Goal: Find specific fact: Find specific fact

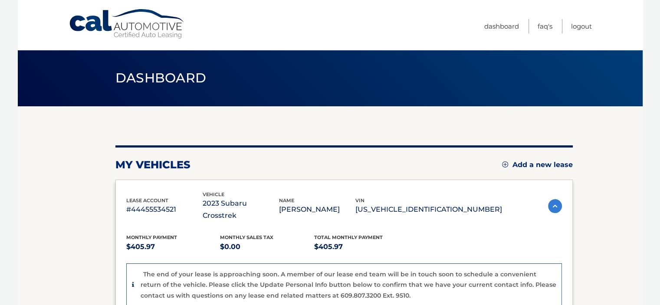
scroll to position [87, 0]
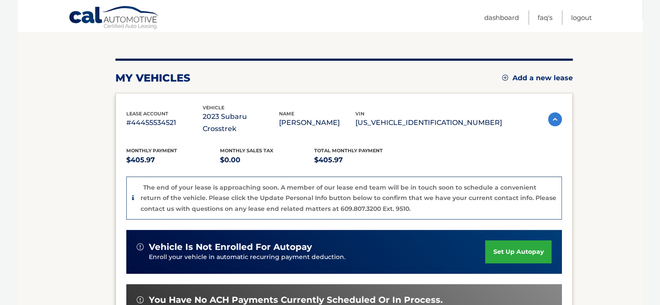
drag, startPoint x: 405, startPoint y: 105, endPoint x: 499, endPoint y: 116, distance: 94.3
click at [499, 116] on div "lease account #44455534521 vehicle 2023 Subaru Crosstrek name [PERSON_NAME] vin…" at bounding box center [344, 120] width 436 height 32
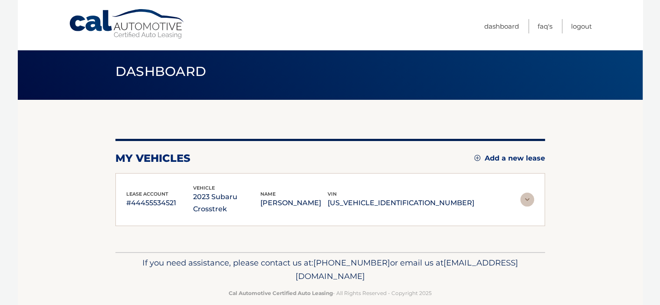
drag, startPoint x: 439, startPoint y: 115, endPoint x: 381, endPoint y: 189, distance: 94.9
click at [328, 190] on div "name LINDA LOPRESTI" at bounding box center [293, 200] width 67 height 20
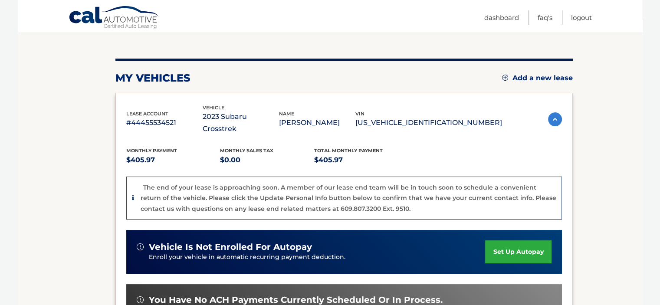
drag, startPoint x: 405, startPoint y: 115, endPoint x: 494, endPoint y: 120, distance: 89.5
click at [494, 120] on div "lease account #44455534521 vehicle 2023 Subaru Crosstrek name [PERSON_NAME] vin…" at bounding box center [314, 120] width 376 height 32
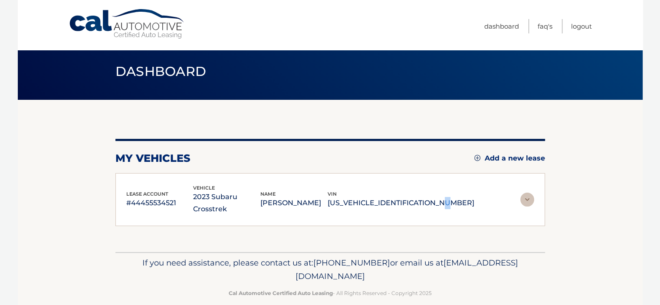
drag, startPoint x: 467, startPoint y: 119, endPoint x: 400, endPoint y: 203, distance: 107.2
click at [402, 203] on p "[US_VEHICLE_IDENTIFICATION_NUMBER]" at bounding box center [401, 203] width 147 height 12
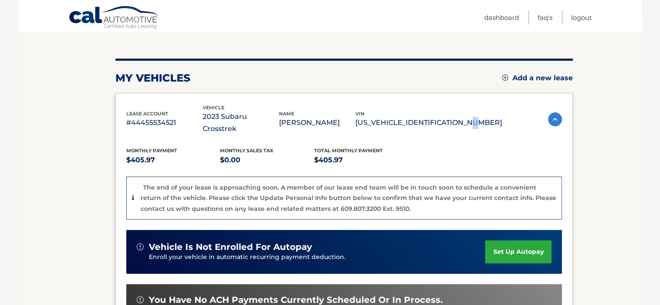
drag, startPoint x: 406, startPoint y: 115, endPoint x: 481, endPoint y: 114, distance: 74.2
click at [481, 117] on p "[US_VEHICLE_IDENTIFICATION_NUMBER]" at bounding box center [429, 123] width 147 height 12
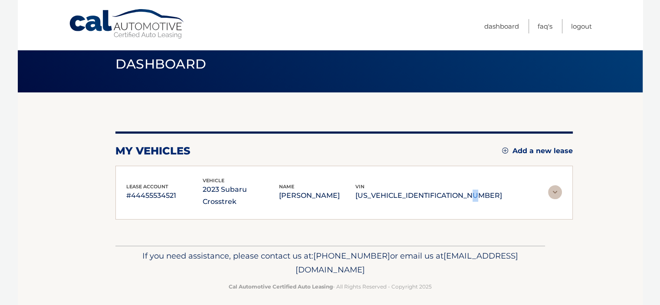
scroll to position [7, 0]
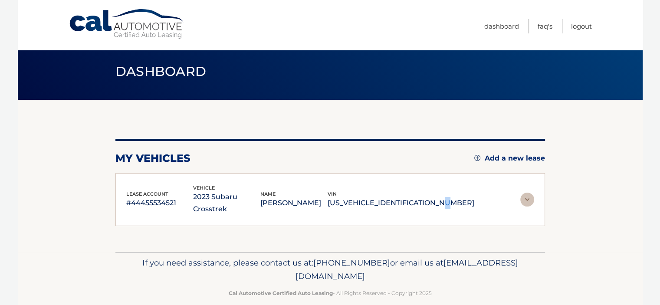
copy p "[US_VEHICLE_IDENTIFICATION_NUMBER]"
click at [523, 194] on img at bounding box center [528, 200] width 14 height 14
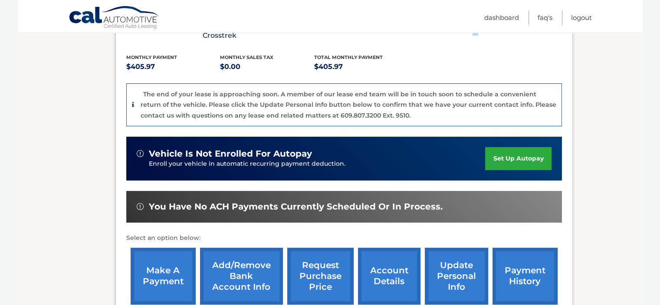
scroll to position [267, 0]
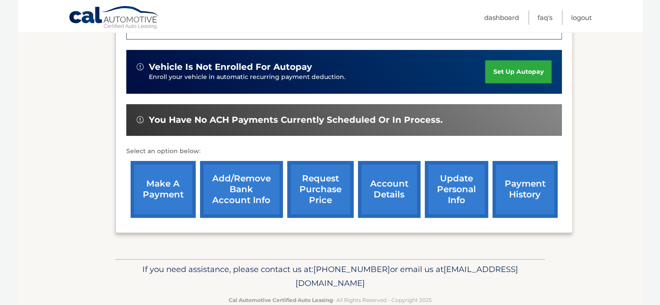
click at [385, 181] on link "account details" at bounding box center [389, 189] width 63 height 57
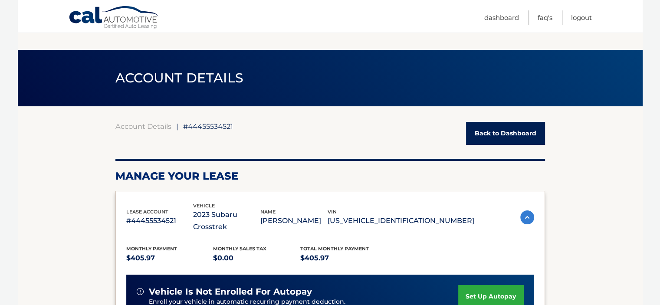
scroll to position [87, 0]
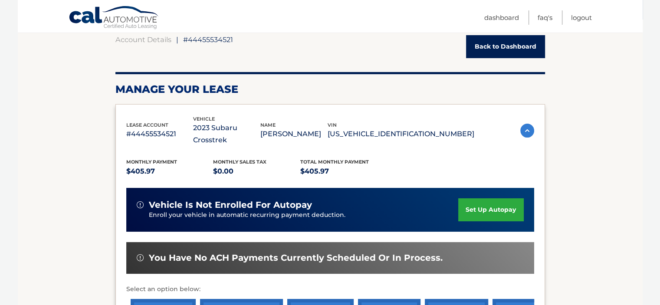
drag, startPoint x: 212, startPoint y: 125, endPoint x: 295, endPoint y: 127, distance: 83.4
click at [295, 127] on div "lease account #44455534521 vehicle 2023 Subaru Crosstrek name [PERSON_NAME] vin…" at bounding box center [300, 131] width 348 height 32
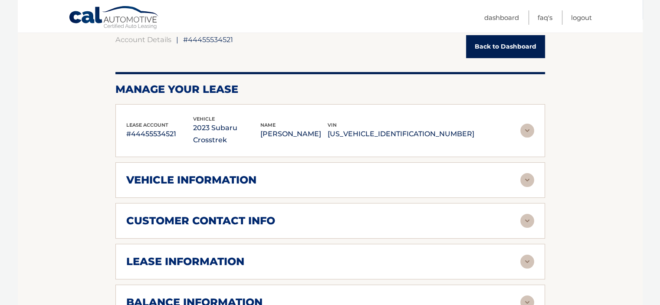
copy div "vehicle 2023 Subaru Crosstrek"
drag, startPoint x: 387, startPoint y: 120, endPoint x: 461, endPoint y: 125, distance: 73.5
click at [461, 125] on div "vin [US_VEHICLE_IDENTIFICATION_NUMBER]" at bounding box center [401, 131] width 147 height 20
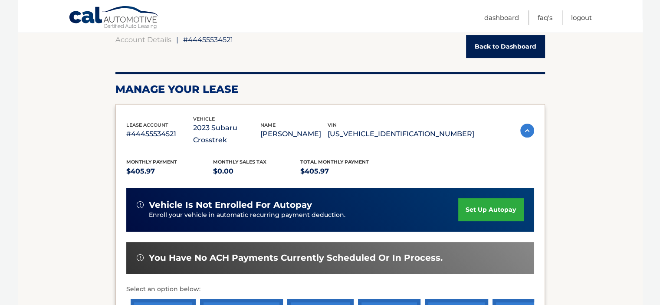
copy div "vin [US_VEHICLE_IDENTIFICATION_NUMBER]"
